Goal: Information Seeking & Learning: Learn about a topic

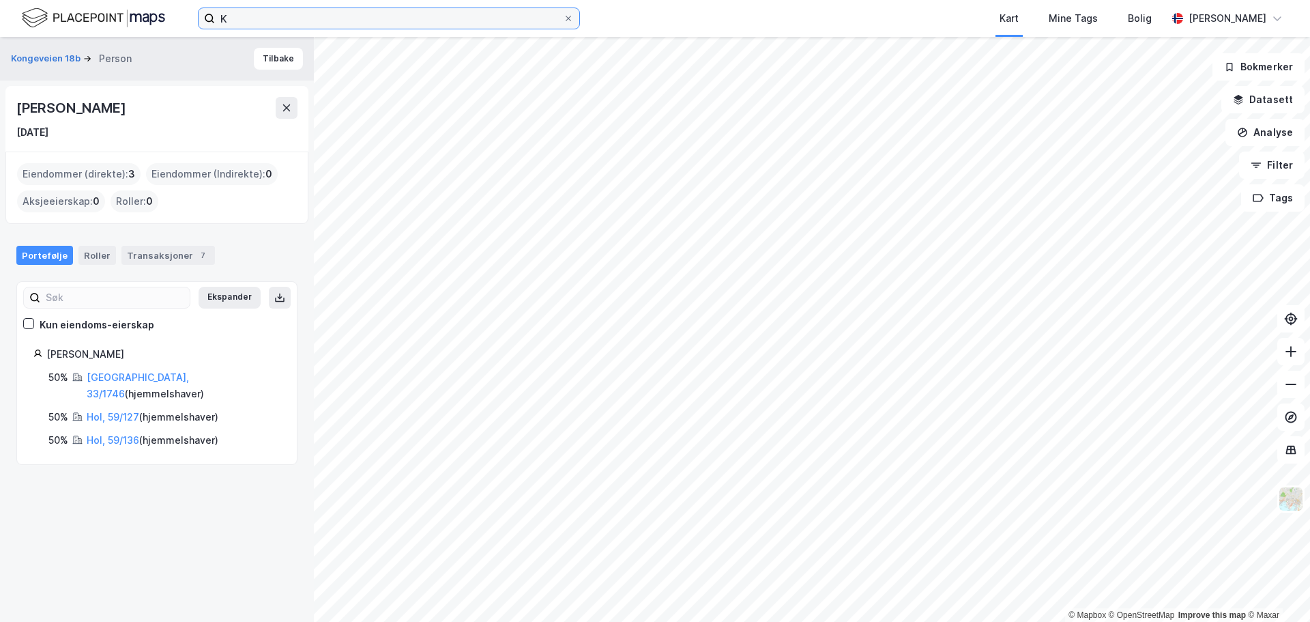
click at [275, 20] on input "K" at bounding box center [389, 18] width 348 height 20
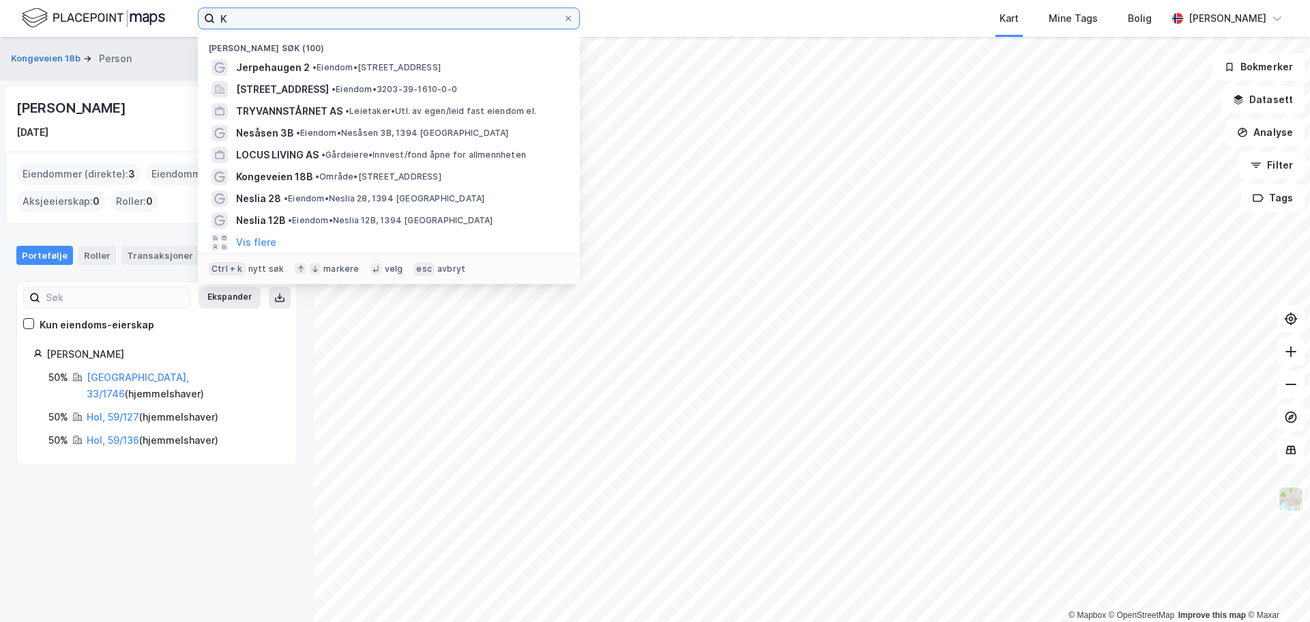
click at [275, 20] on input "K" at bounding box center [389, 18] width 348 height 20
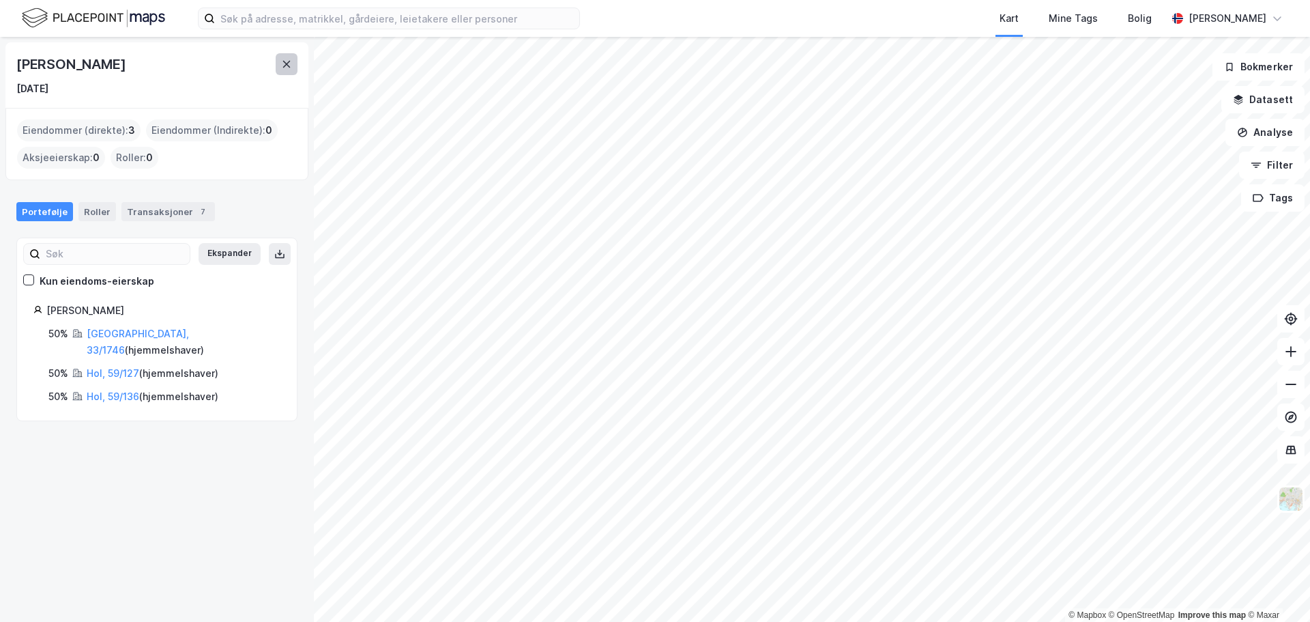
click at [285, 59] on icon at bounding box center [286, 64] width 11 height 11
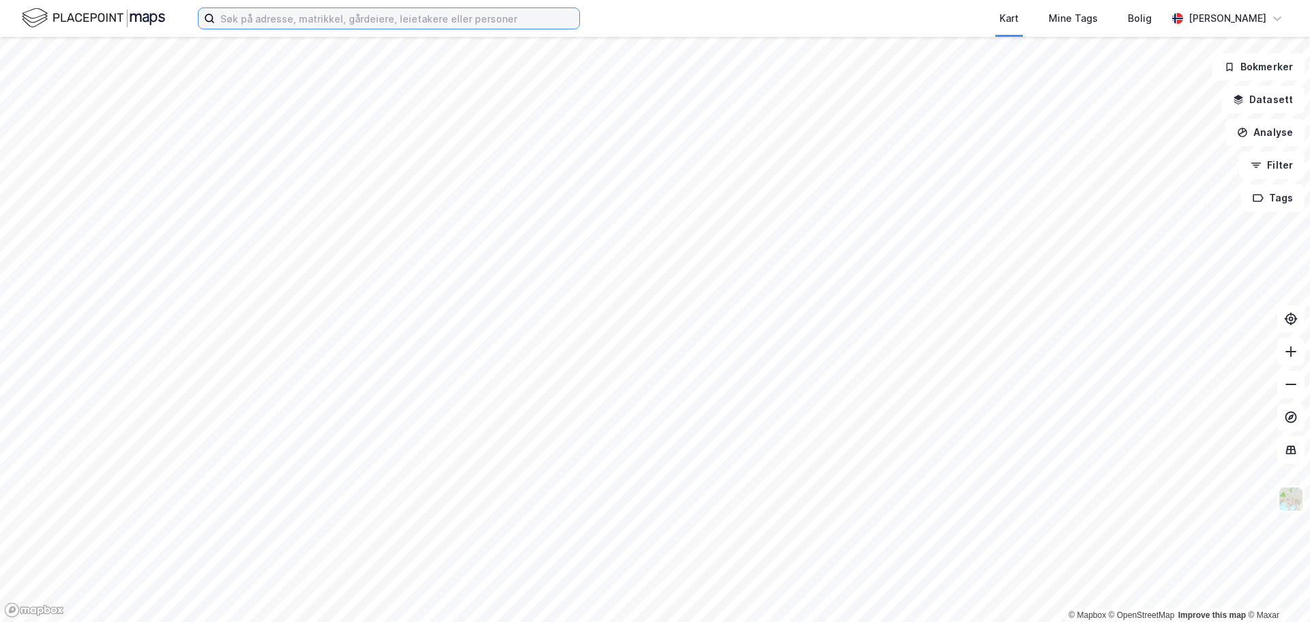
click at [263, 22] on input at bounding box center [397, 18] width 364 height 20
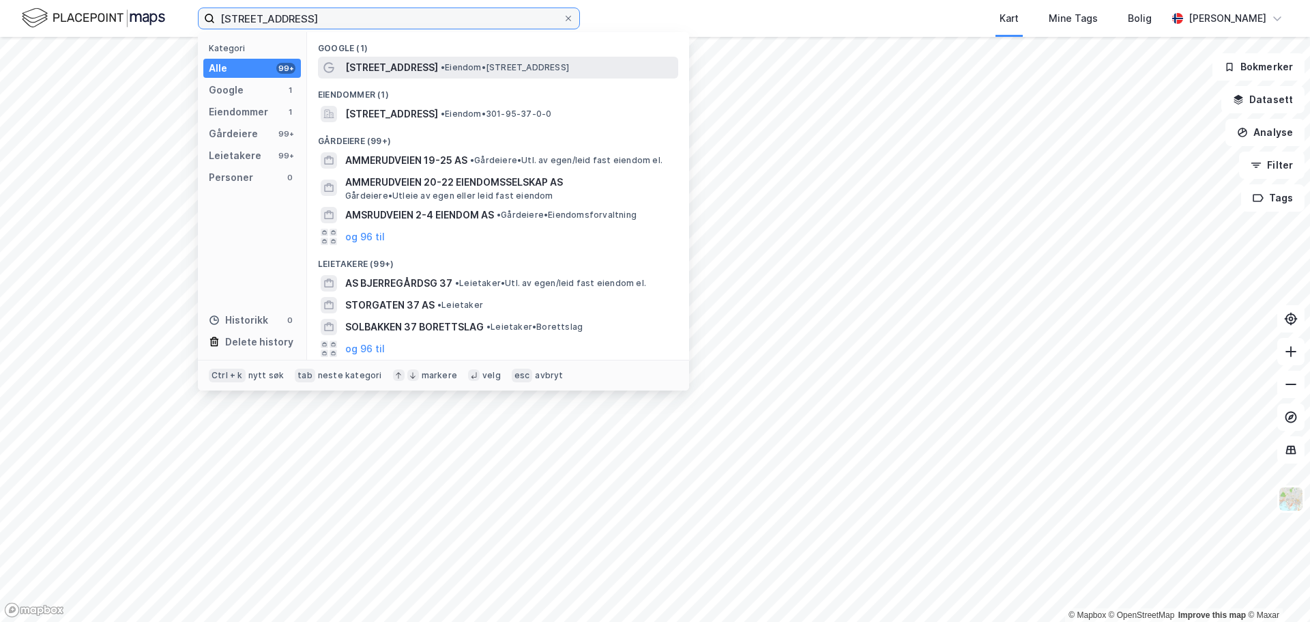
type input "[STREET_ADDRESS]"
click at [416, 65] on span "[STREET_ADDRESS]" at bounding box center [391, 67] width 93 height 16
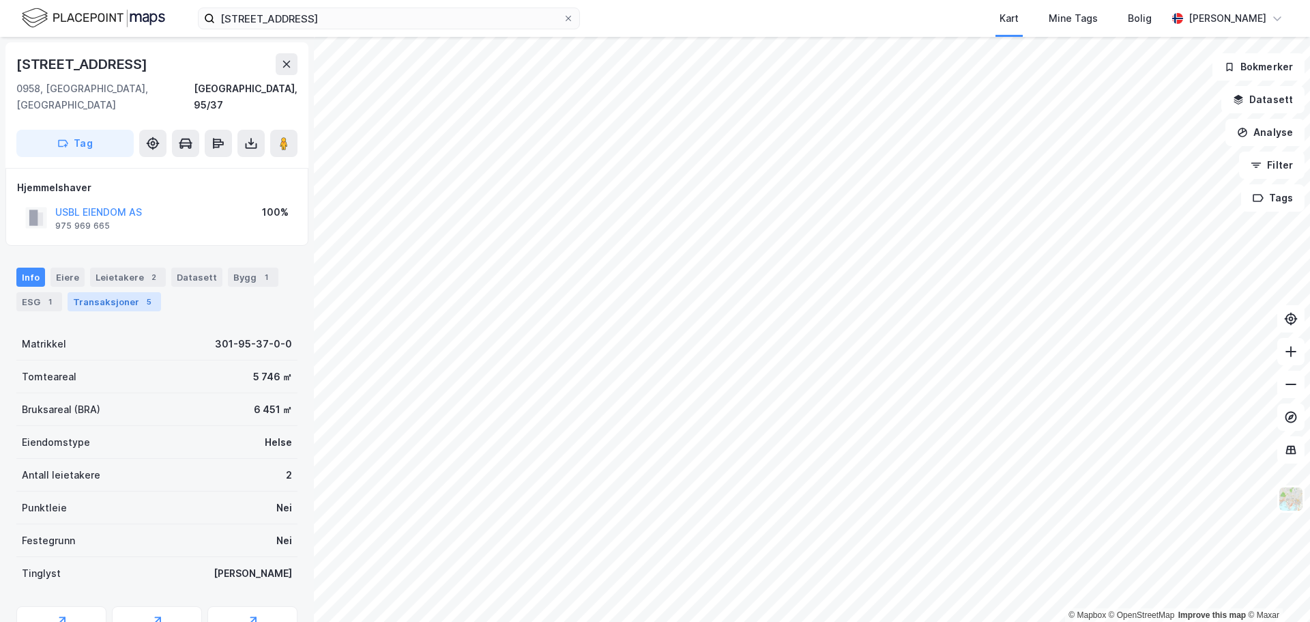
click at [130, 292] on div "Transaksjoner 5" at bounding box center [114, 301] width 93 height 19
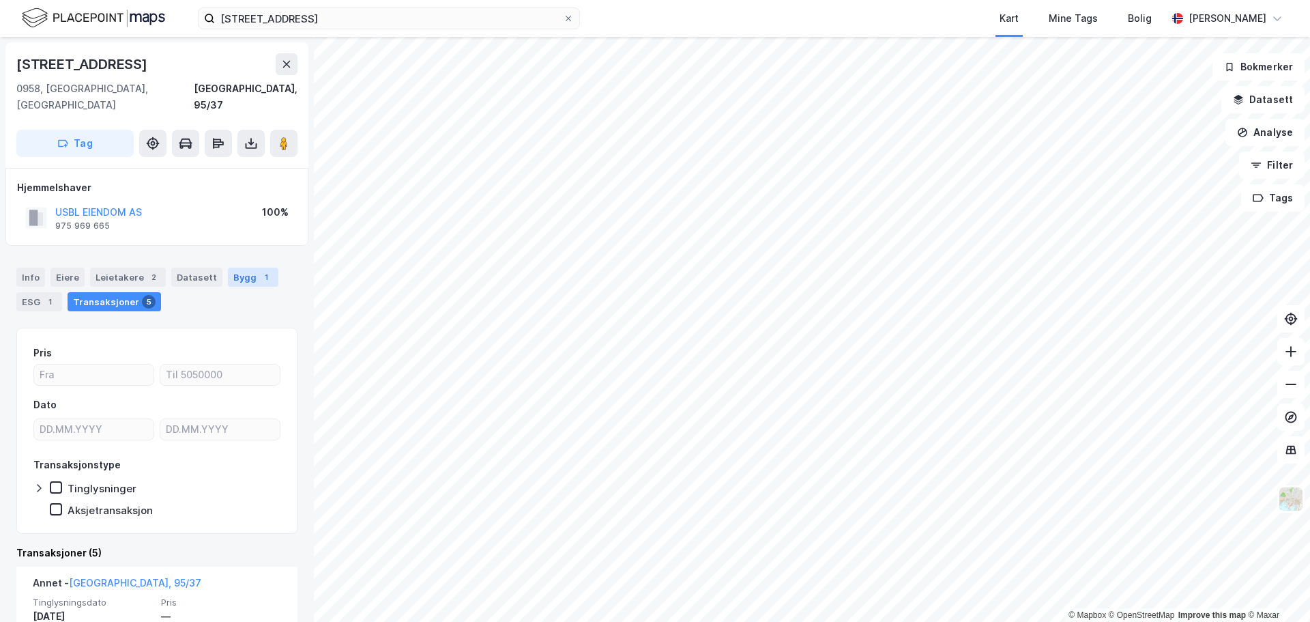
click at [232, 267] on div "Bygg 1" at bounding box center [253, 276] width 50 height 19
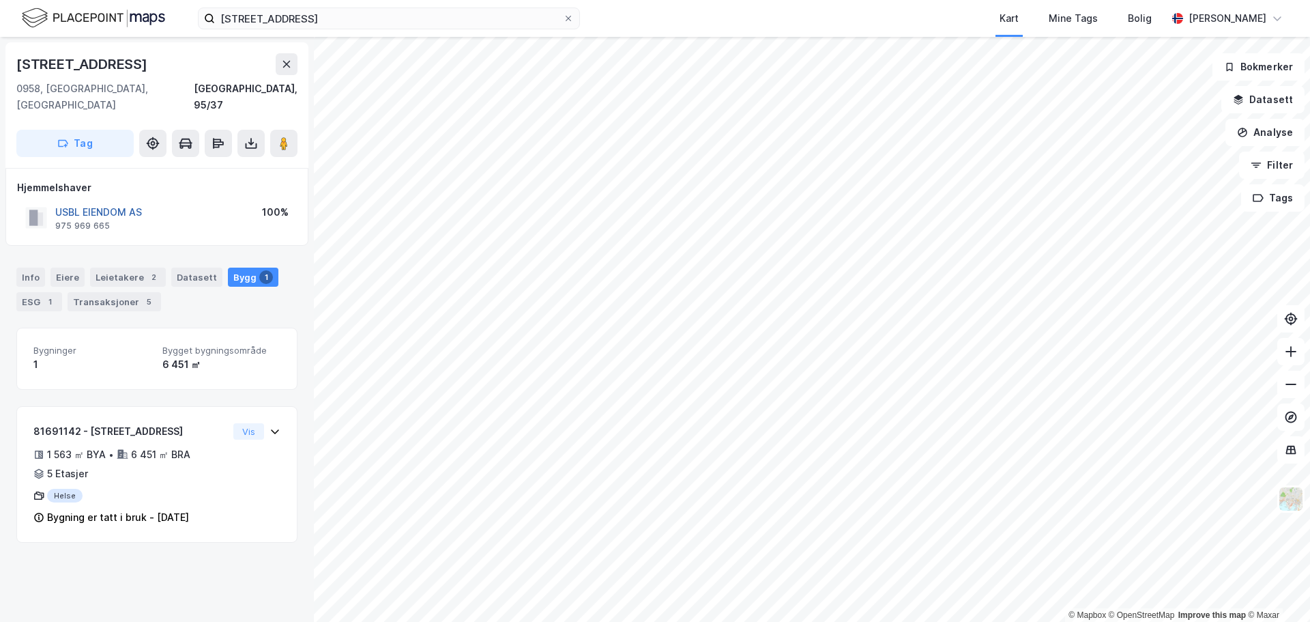
click at [0, 0] on button "USBL EIENDOM AS" at bounding box center [0, 0] width 0 height 0
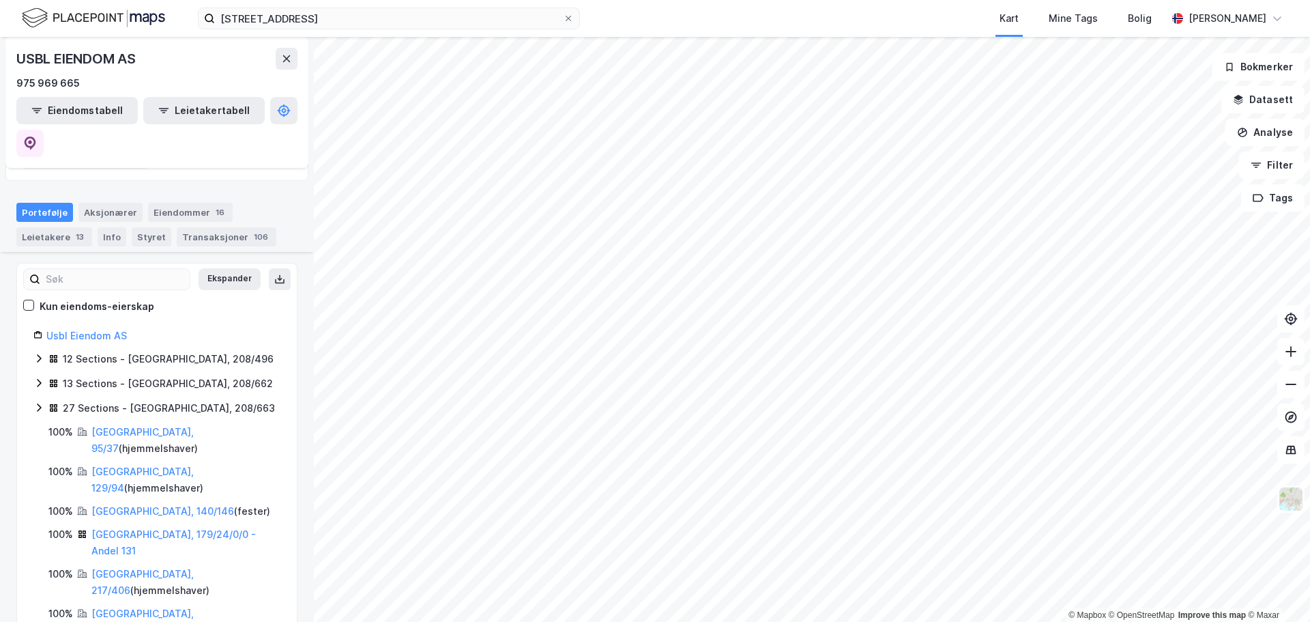
scroll to position [136, 0]
